Goal: Transaction & Acquisition: Purchase product/service

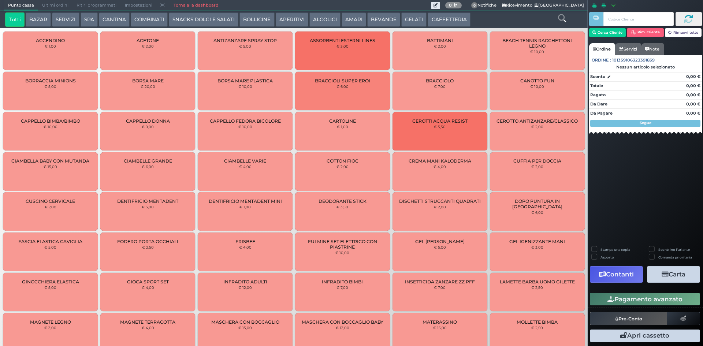
click at [276, 21] on button "APERITIVI" at bounding box center [292, 19] width 33 height 15
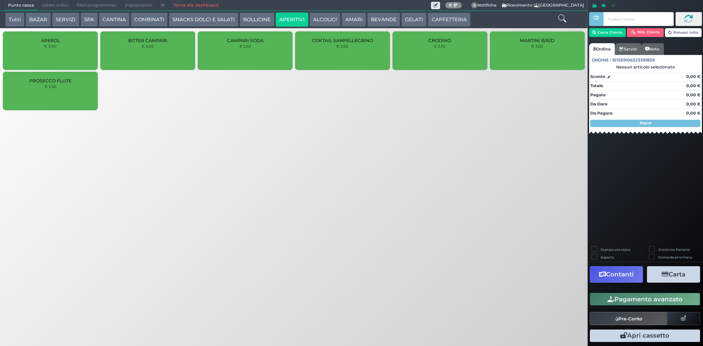
click at [255, 22] on button "BOLLICINE" at bounding box center [257, 19] width 35 height 15
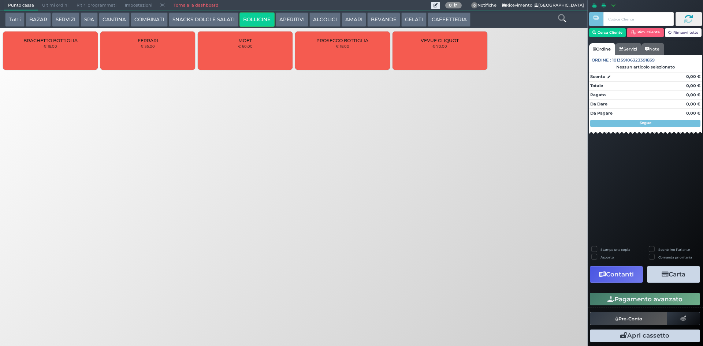
click at [292, 18] on button "APERITIVI" at bounding box center [292, 19] width 33 height 15
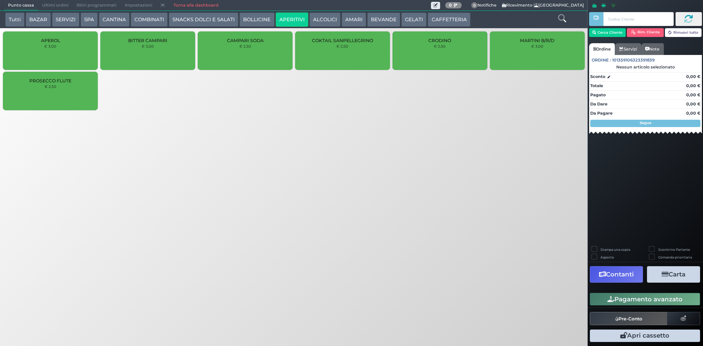
click at [253, 18] on button "BOLLICINE" at bounding box center [257, 19] width 35 height 15
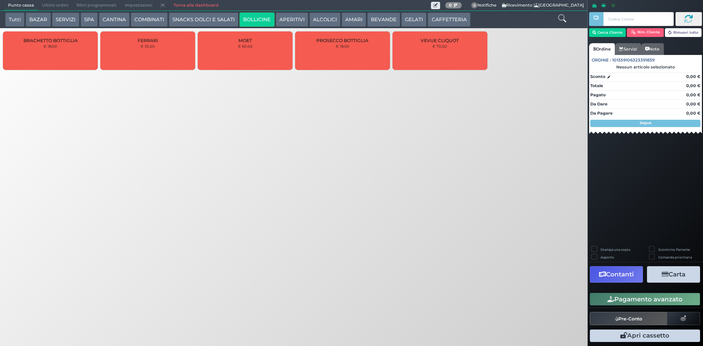
click at [162, 21] on button "COMBINATI" at bounding box center [149, 19] width 37 height 15
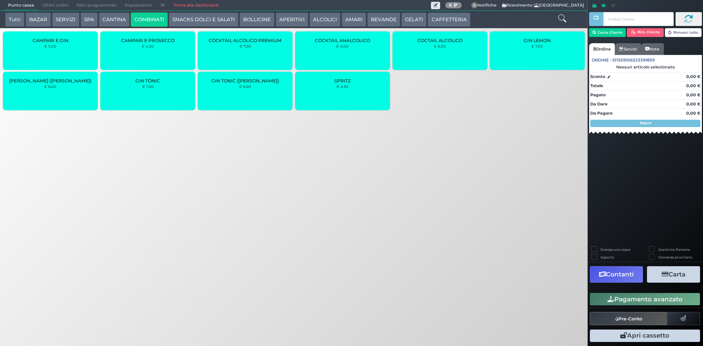
click at [320, 19] on button "ALCOLICI" at bounding box center [325, 19] width 31 height 15
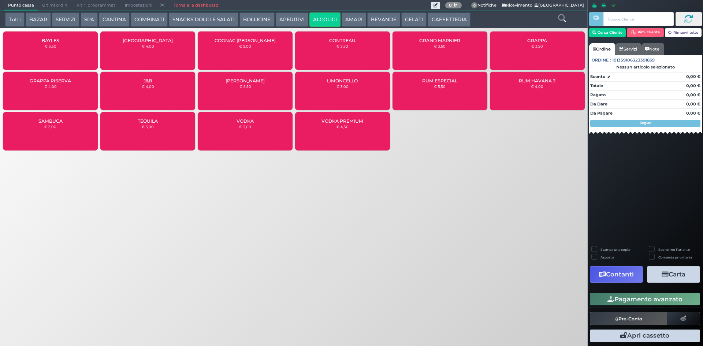
click at [123, 18] on button "CANTINA" at bounding box center [114, 19] width 31 height 15
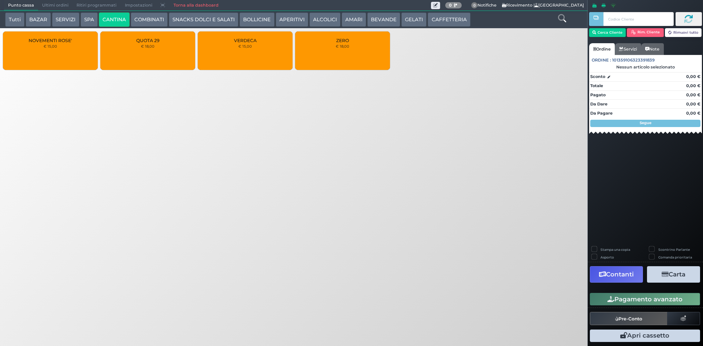
click at [177, 46] on div "QUOTA 29 € 18,00" at bounding box center [147, 51] width 95 height 38
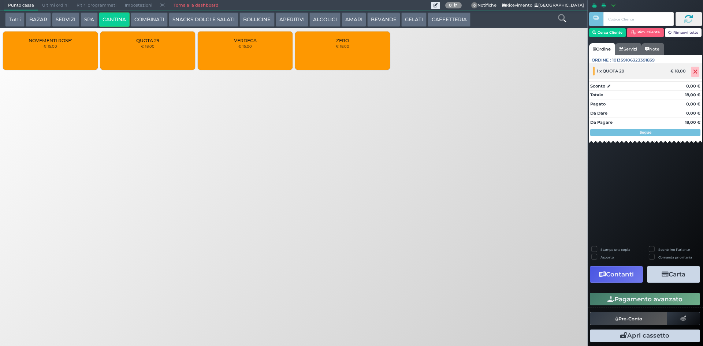
drag, startPoint x: 698, startPoint y: 73, endPoint x: 646, endPoint y: 76, distance: 52.1
click at [697, 73] on span at bounding box center [695, 72] width 8 height 10
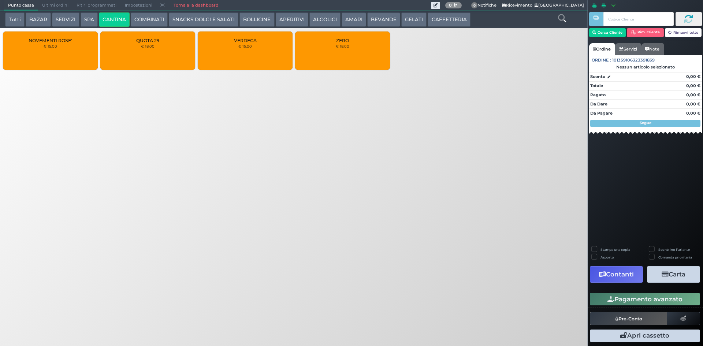
click at [245, 44] on small "€ 15,00" at bounding box center [245, 46] width 14 height 4
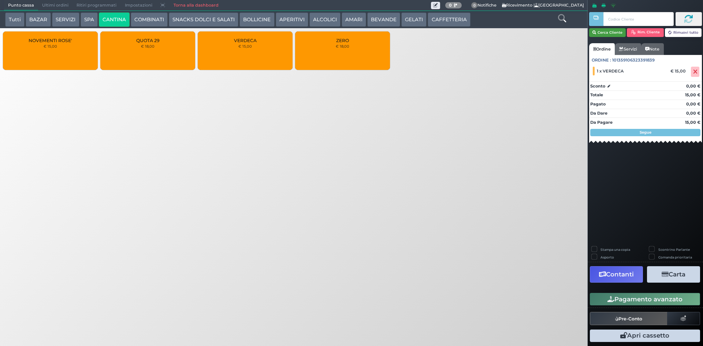
click at [611, 36] on button "Cerca Cliente" at bounding box center [607, 32] width 37 height 9
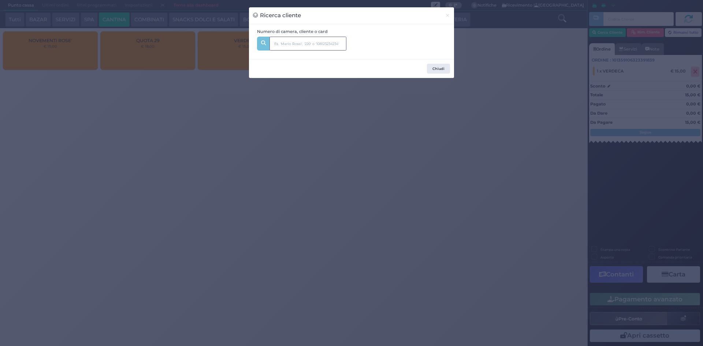
click at [297, 44] on input "text" at bounding box center [308, 44] width 77 height 14
type input "111"
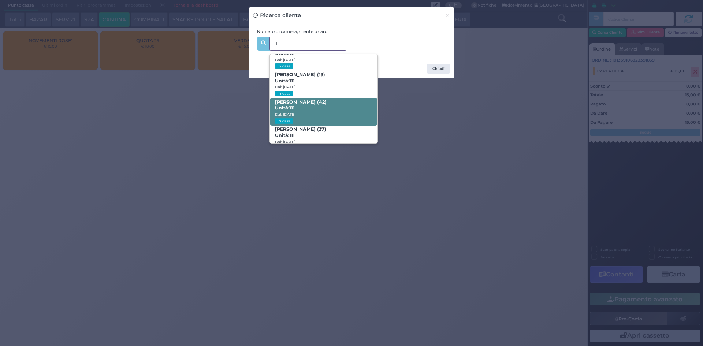
scroll to position [35, 0]
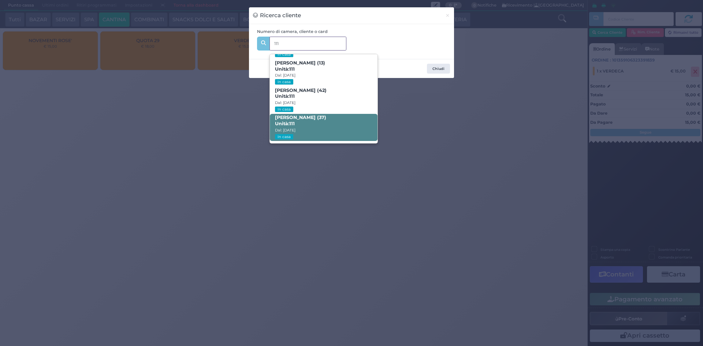
click at [326, 116] on b "Francesca Pandolfi (37) Unità: 111" at bounding box center [300, 121] width 51 height 12
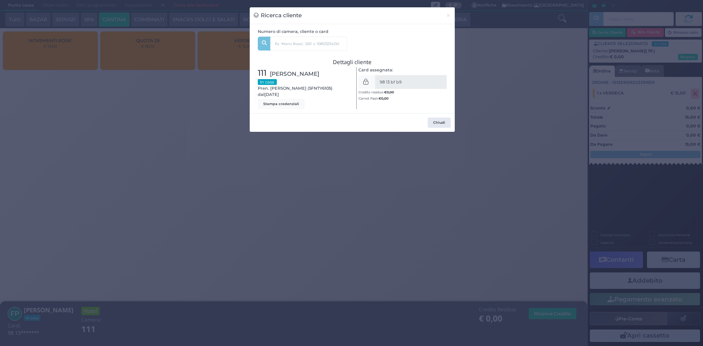
click at [490, 118] on div "Ricerca cliente × Numero di camera, cliente o card 111 Martina Storelli (6) Uni…" at bounding box center [351, 173] width 703 height 346
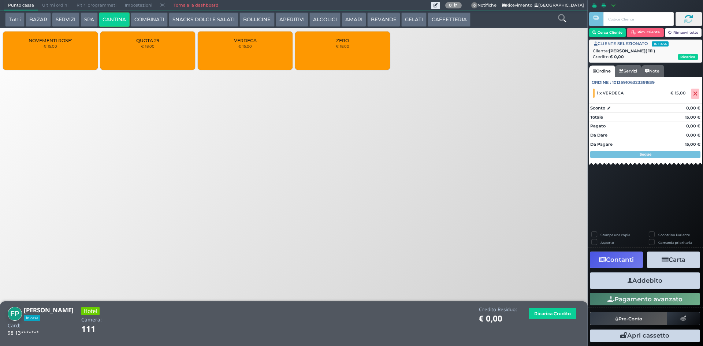
click at [658, 278] on button "Addebito" at bounding box center [645, 281] width 110 height 16
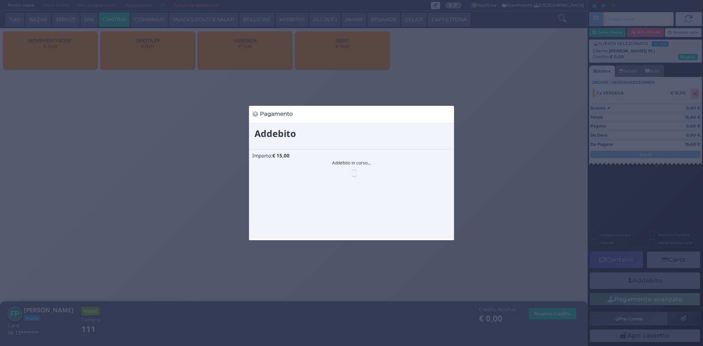
scroll to position [0, 0]
